Goal: Task Accomplishment & Management: Manage account settings

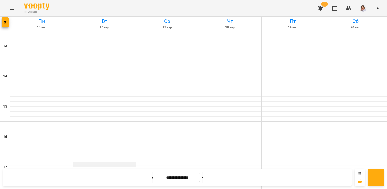
scroll to position [106, 0]
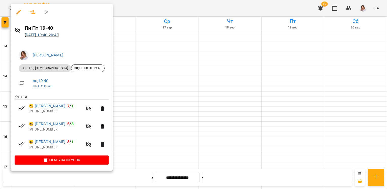
click at [59, 37] on link "[DATE] 19:40 - 20:40" at bounding box center [42, 35] width 34 height 5
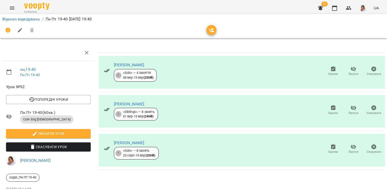
scroll to position [28, 0]
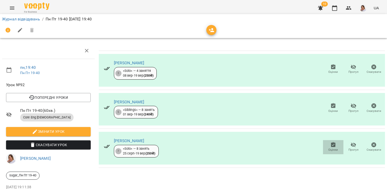
click at [327, 140] on button "Оцінки" at bounding box center [333, 147] width 20 height 14
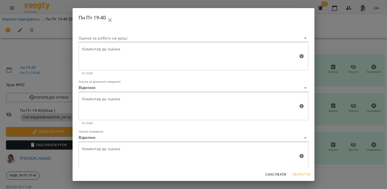
click at [353, 144] on div "Пн Пт 19-40 Оцінка за роботу на уроці Коментар до оцінки Коментар до оцінки 0/1…" at bounding box center [193, 94] width 387 height 189
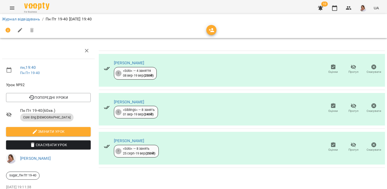
scroll to position [0, 0]
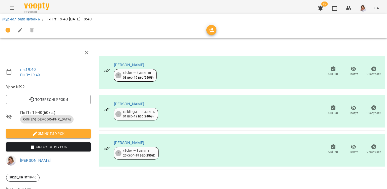
click at [326, 87] on div at bounding box center [242, 88] width 287 height 2
click at [329, 111] on span "Оцінки" at bounding box center [334, 113] width 10 height 4
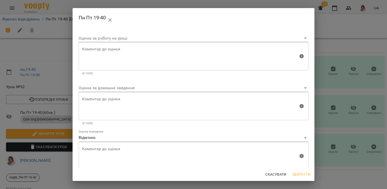
click at [204, 88] on body "For Business 10 UA Журнал відвідувань / Пн Пт 19-40 [DATE] 19:40 пн , 19:40 Пн …" at bounding box center [193, 106] width 387 height 212
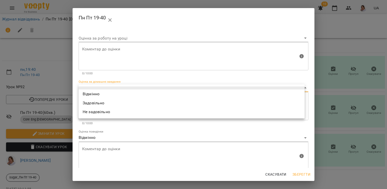
click at [171, 113] on li "Не задовільно" at bounding box center [192, 111] width 226 height 9
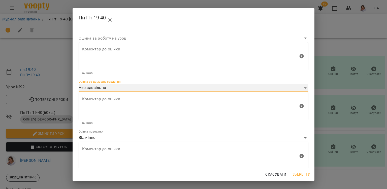
type input "**********"
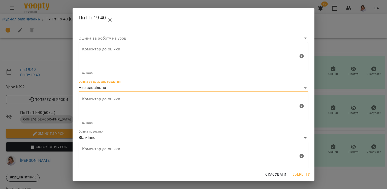
click at [160, 99] on textarea at bounding box center [190, 106] width 216 height 19
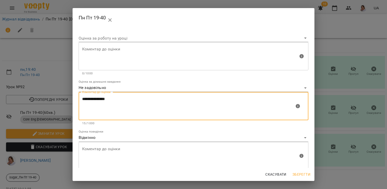
type textarea "**********"
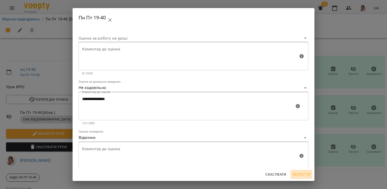
click at [303, 178] on button "Зберегти" at bounding box center [302, 174] width 22 height 9
